Goal: Information Seeking & Learning: Find specific fact

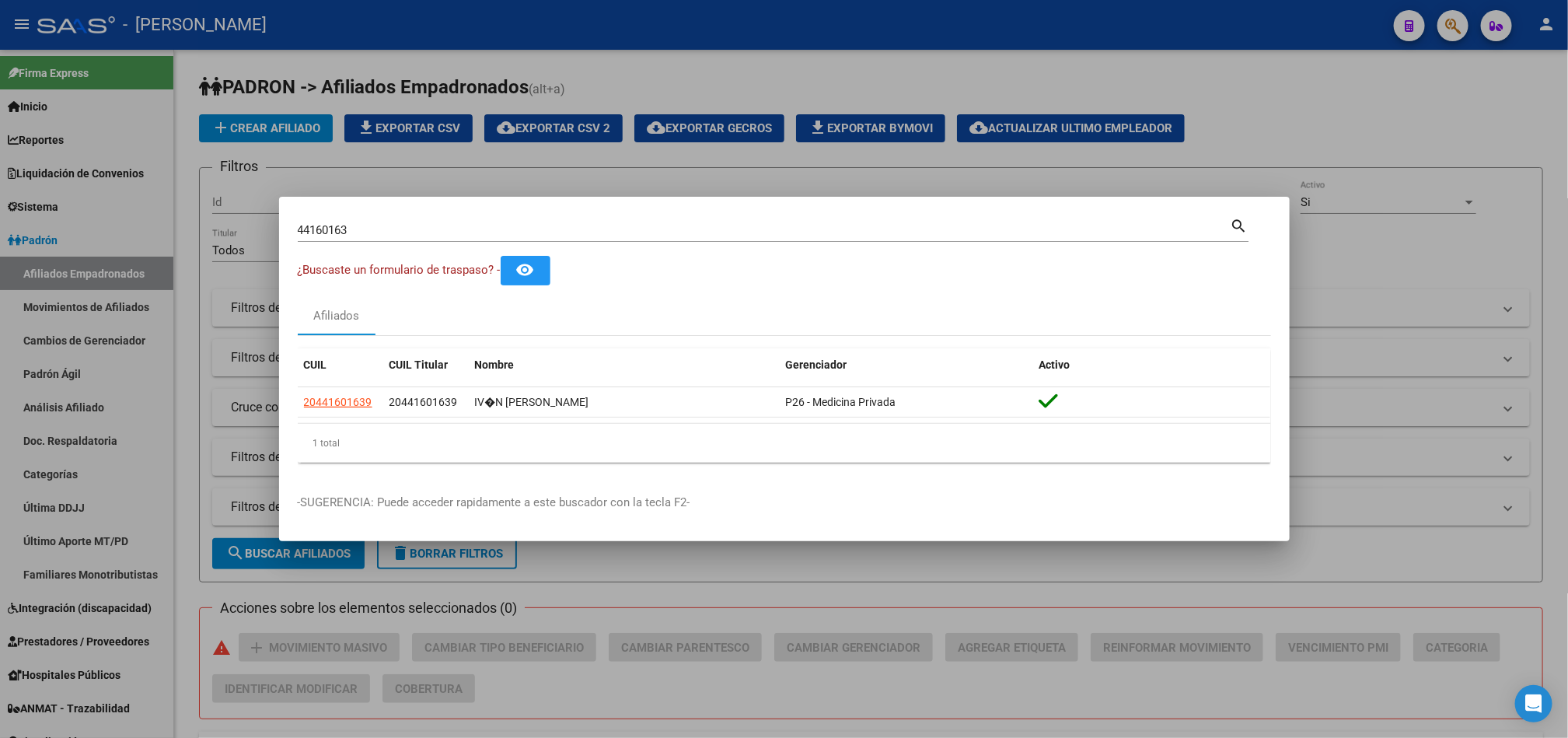
click at [420, 231] on input "44160163" at bounding box center [765, 231] width 933 height 14
click at [420, 231] on input "44160163" at bounding box center [765, 231] width 933 height 14
type input "simo"
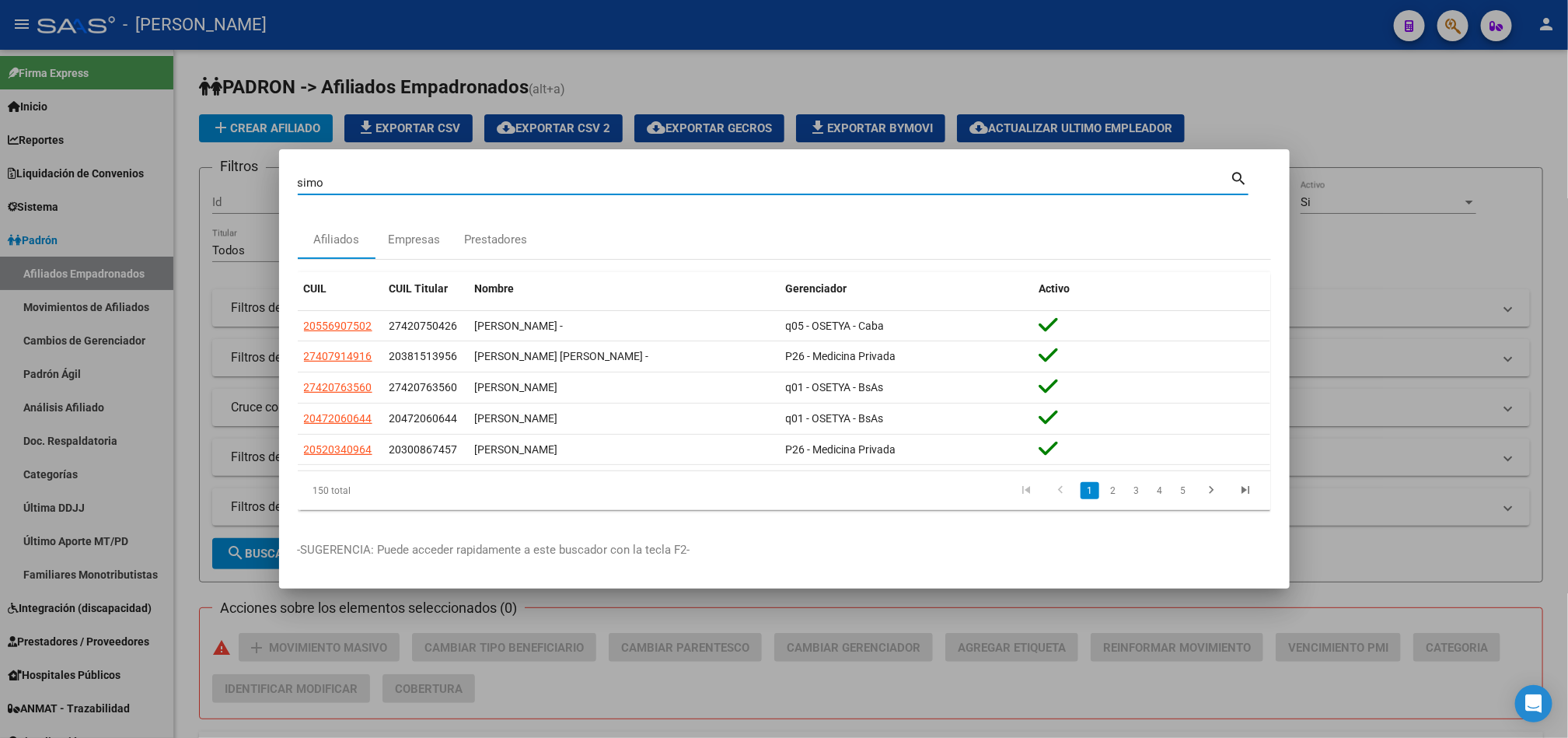
click at [458, 178] on input "simo" at bounding box center [765, 183] width 933 height 14
type input "27229967"
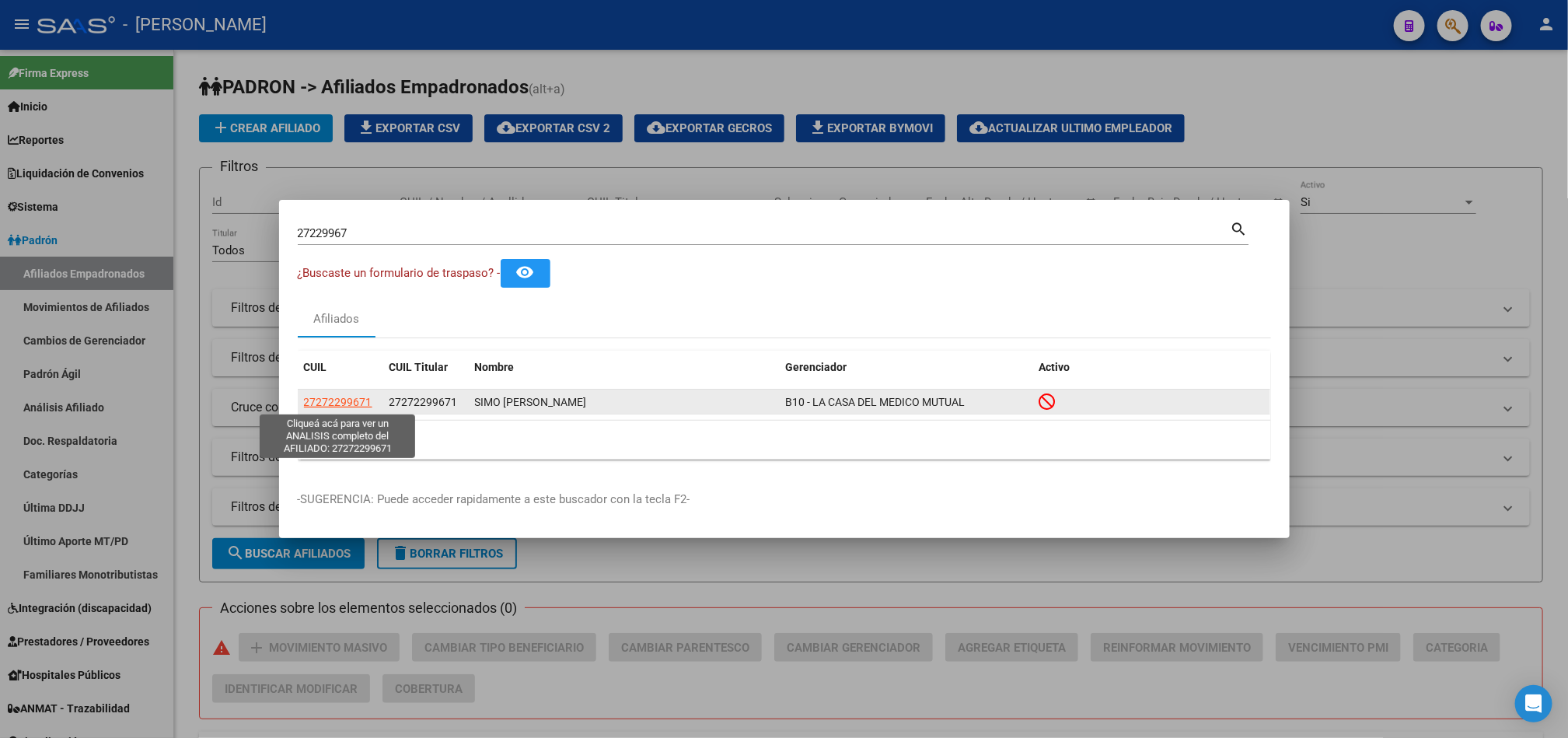
click at [322, 402] on span "27272299671" at bounding box center [338, 403] width 68 height 13
type textarea "27272299671"
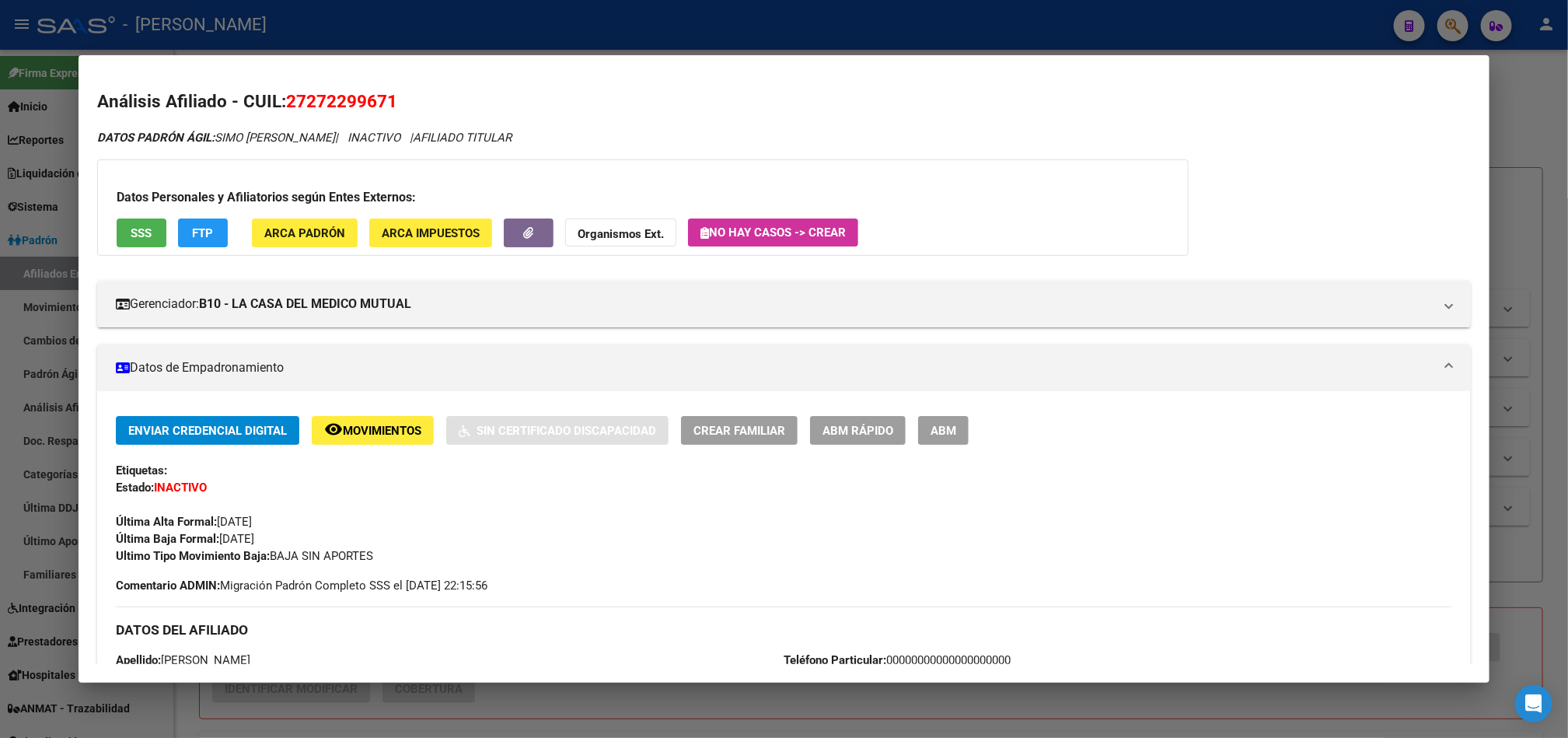
click at [341, 97] on span "27272299671" at bounding box center [341, 101] width 111 height 21
copy span "27272299671"
